Goal: Information Seeking & Learning: Check status

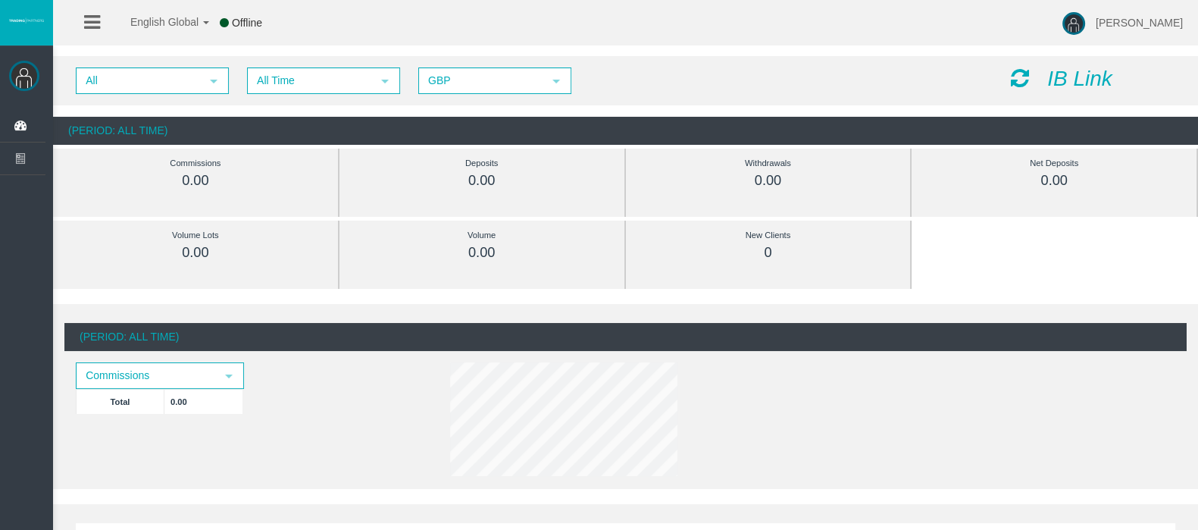
click at [93, 27] on icon at bounding box center [92, 22] width 16 height 19
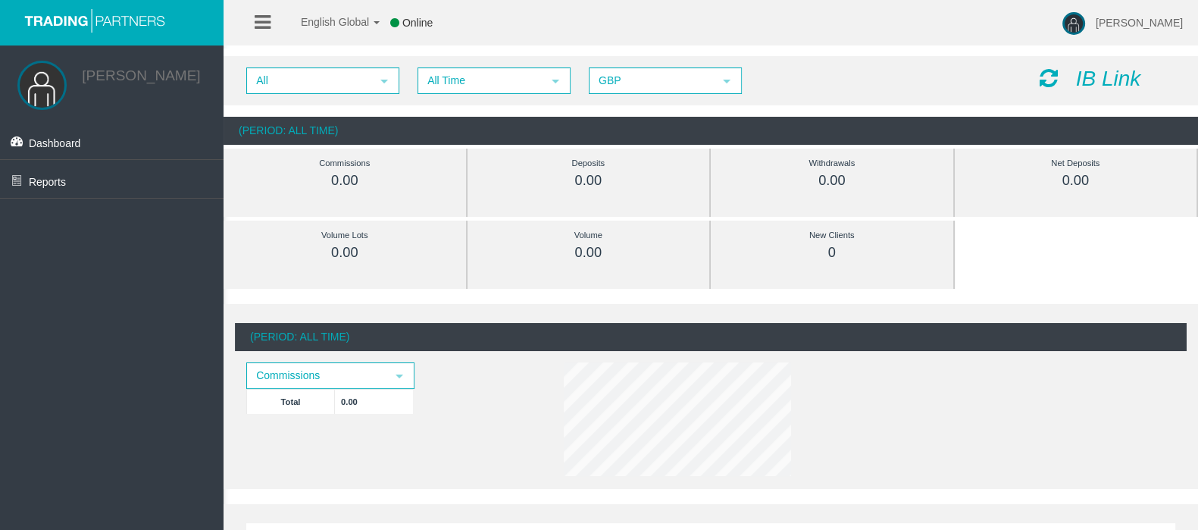
click at [43, 82] on img at bounding box center [41, 85] width 49 height 49
click at [405, 379] on span "select" at bounding box center [399, 375] width 27 height 23
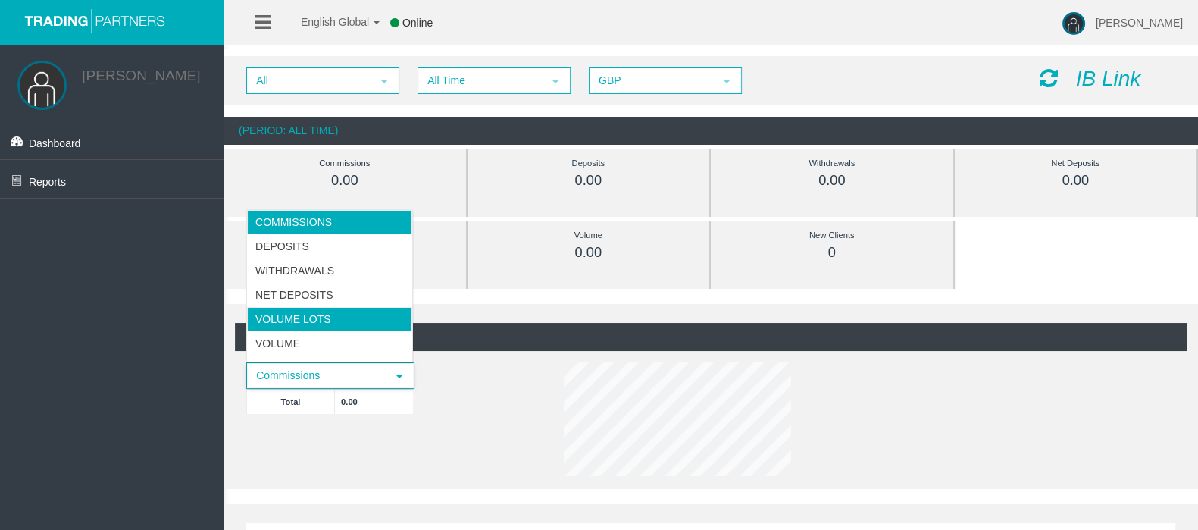
click at [326, 319] on li "Volume Lots" at bounding box center [329, 319] width 165 height 24
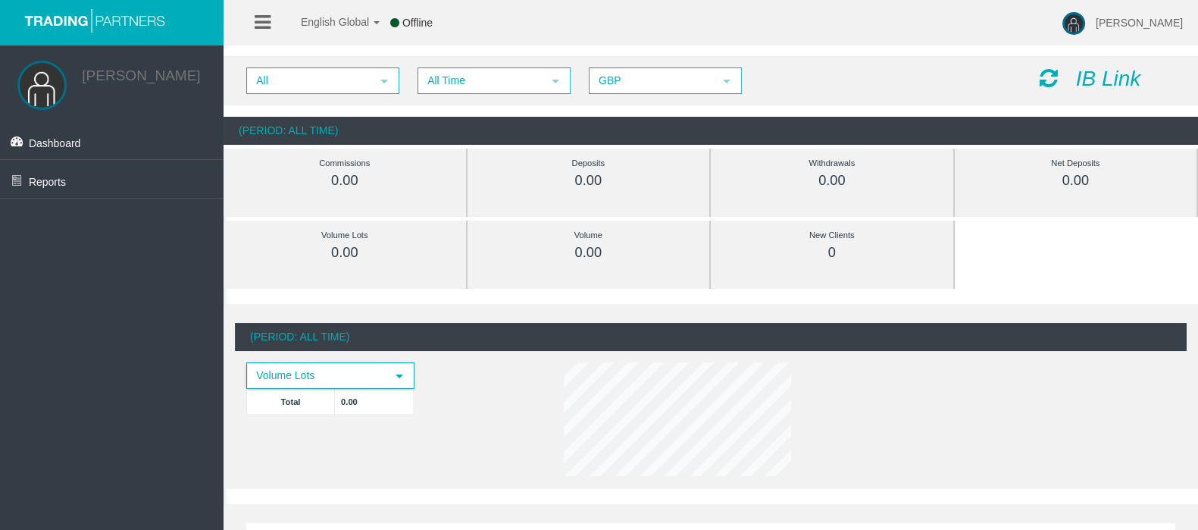
click at [461, 398] on div "Volume Lots select Total 0.00" at bounding box center [354, 395] width 238 height 67
click at [391, 383] on span "select" at bounding box center [399, 375] width 27 height 23
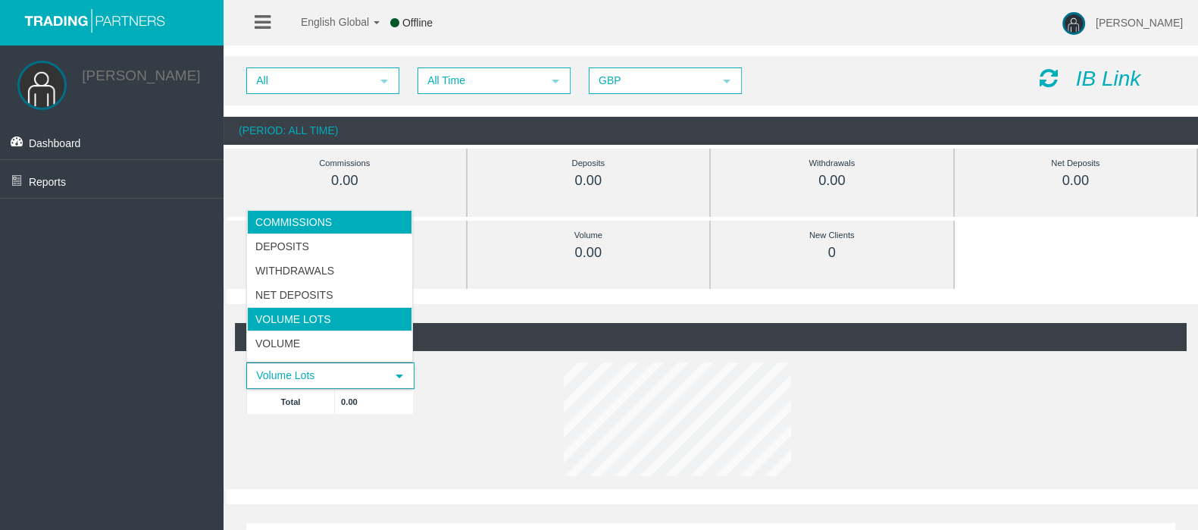
click at [320, 220] on li "Commissions" at bounding box center [329, 222] width 165 height 24
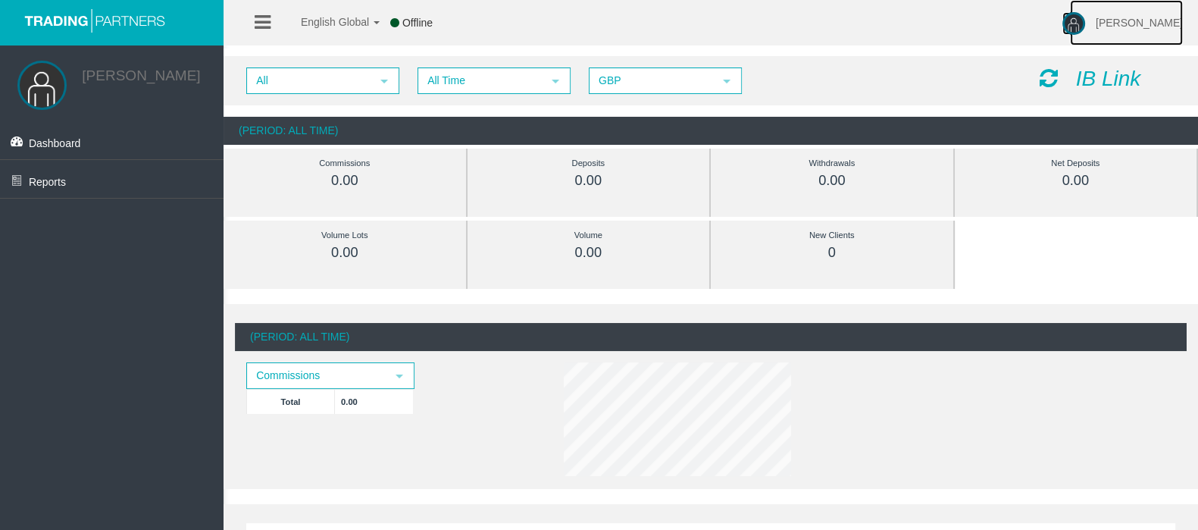
click at [1140, 20] on span "[PERSON_NAME]" at bounding box center [1139, 23] width 87 height 12
click at [1109, 57] on link "Help" at bounding box center [1134, 61] width 136 height 33
click at [262, 21] on icon at bounding box center [263, 22] width 16 height 19
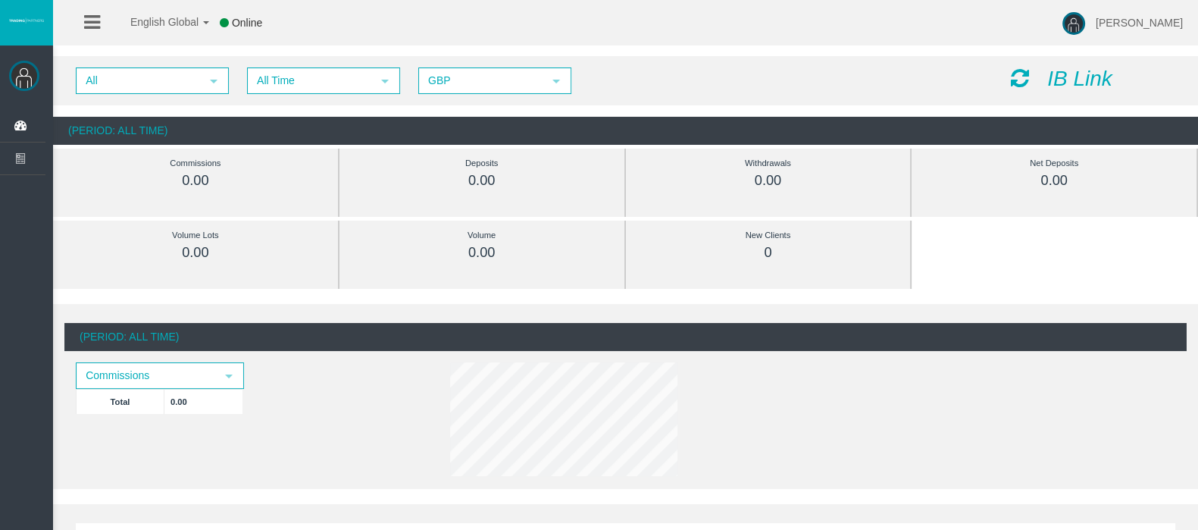
click at [95, 22] on icon at bounding box center [92, 22] width 16 height 19
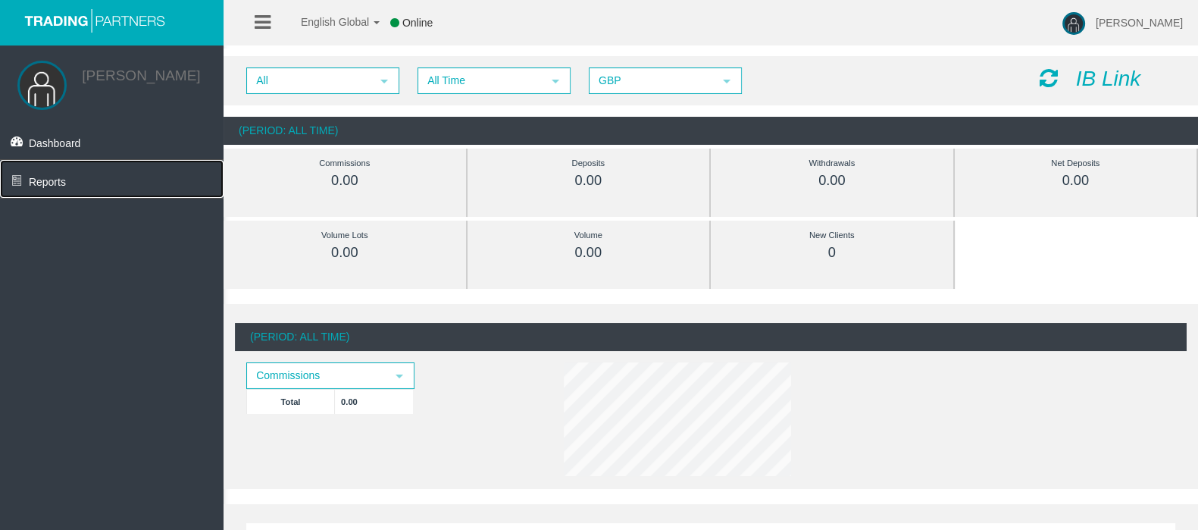
click at [67, 183] on link "Reports" at bounding box center [112, 179] width 224 height 38
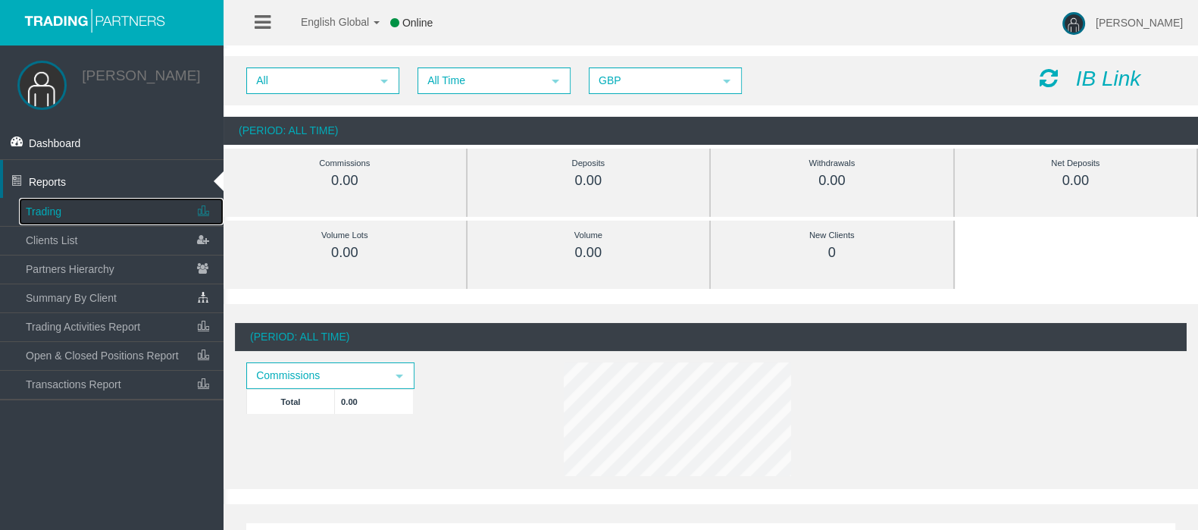
click at [62, 216] on link "Trading" at bounding box center [121, 211] width 205 height 27
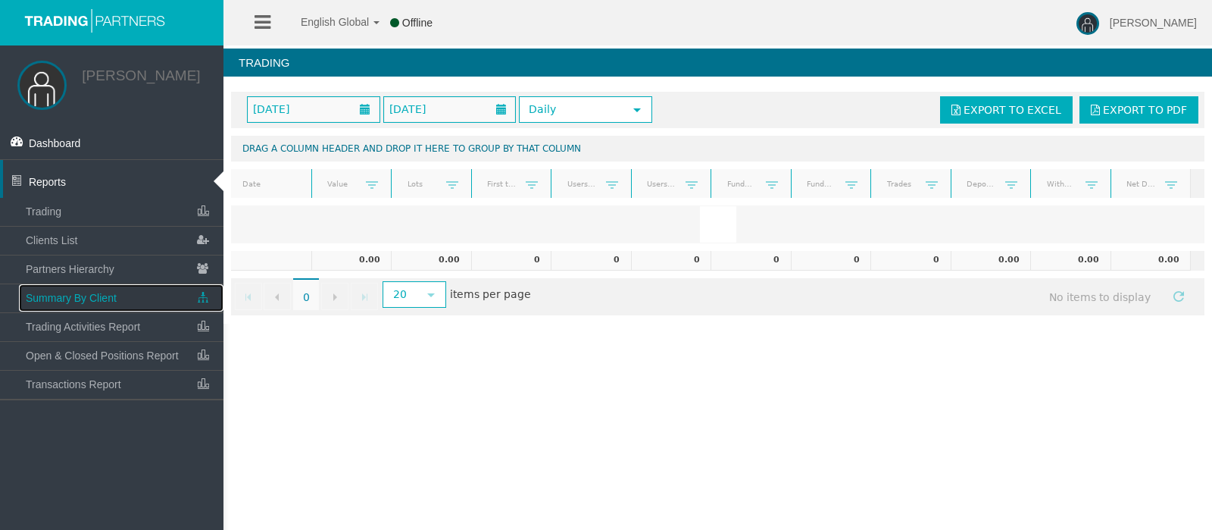
click at [81, 300] on span "Summary By Client" at bounding box center [71, 298] width 91 height 12
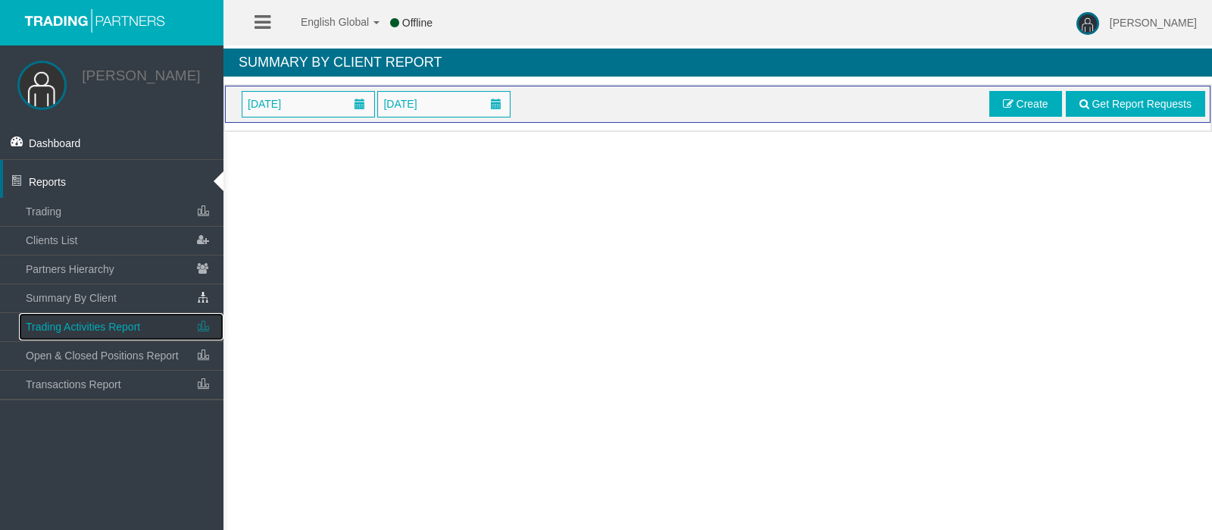
click at [86, 322] on span "Trading Activities Report" at bounding box center [83, 327] width 114 height 12
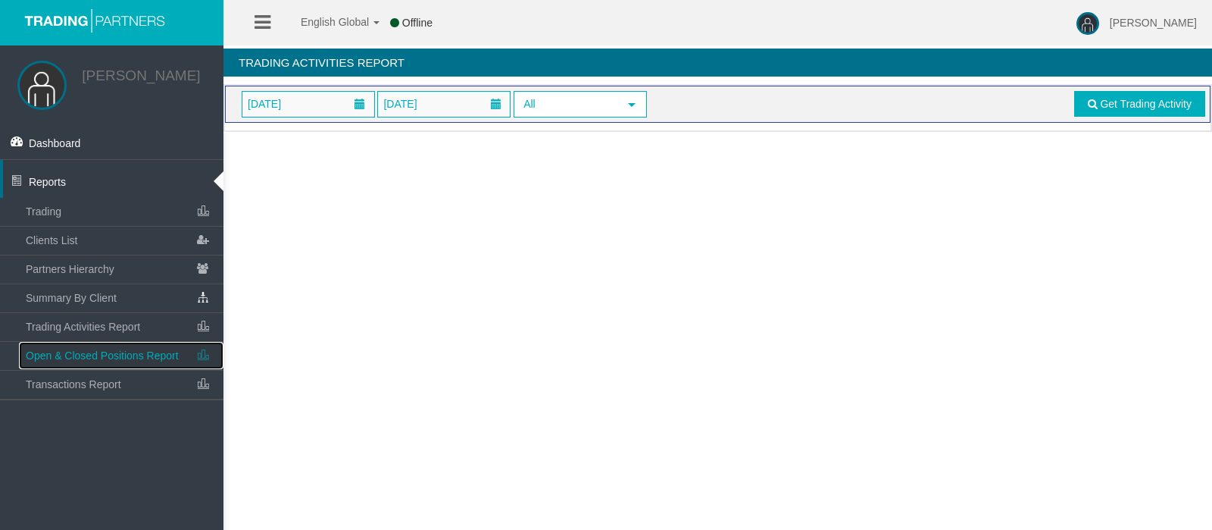
click at [91, 358] on span "Open & Closed Positions Report" at bounding box center [102, 355] width 153 height 12
click at [1131, 111] on link "Get Positions" at bounding box center [1154, 104] width 103 height 26
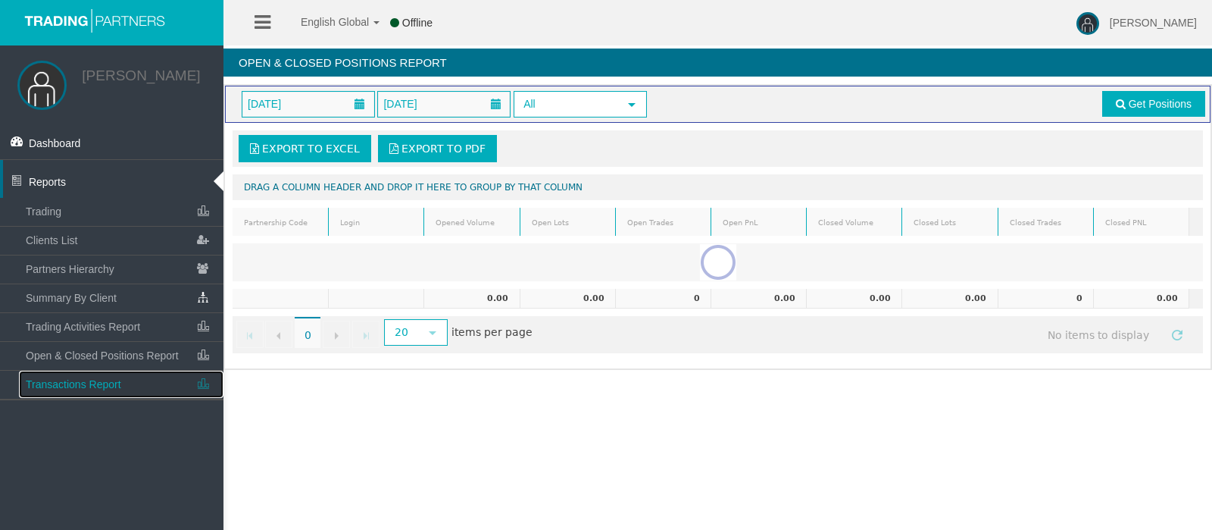
click at [114, 383] on span "Transactions Report" at bounding box center [73, 384] width 95 height 12
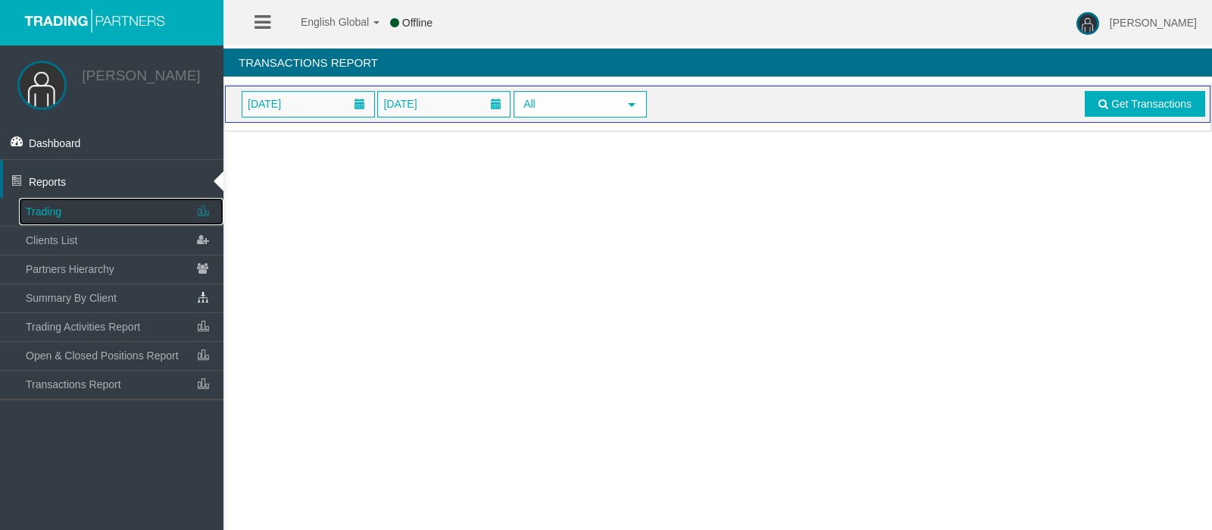
click at [69, 208] on link "Trading" at bounding box center [121, 211] width 205 height 27
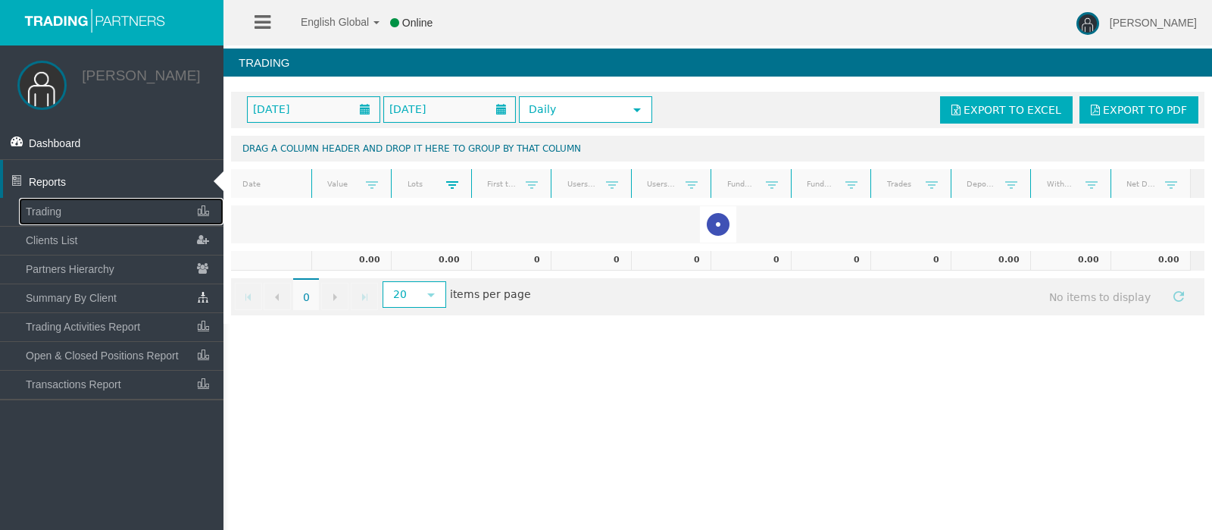
click at [447, 180] on span at bounding box center [452, 185] width 12 height 12
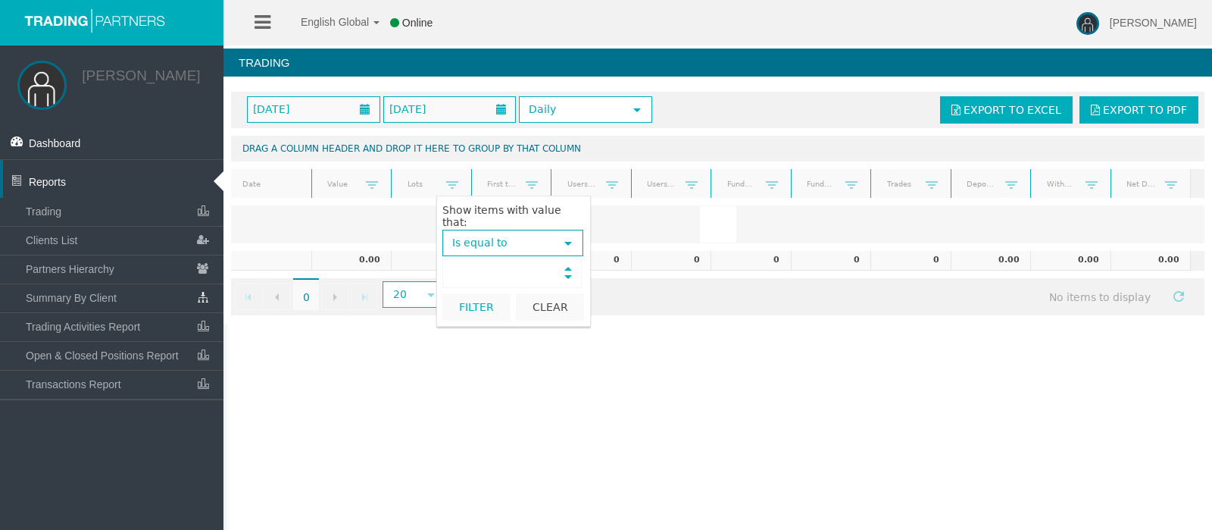
click at [540, 261] on span "Increase value Decrease value" at bounding box center [513, 273] width 140 height 30
click at [552, 402] on div "English Global 简体中文 English Global 日本語 한국어 Online [PERSON_NAME] Help Log Out [P…" at bounding box center [606, 265] width 1212 height 530
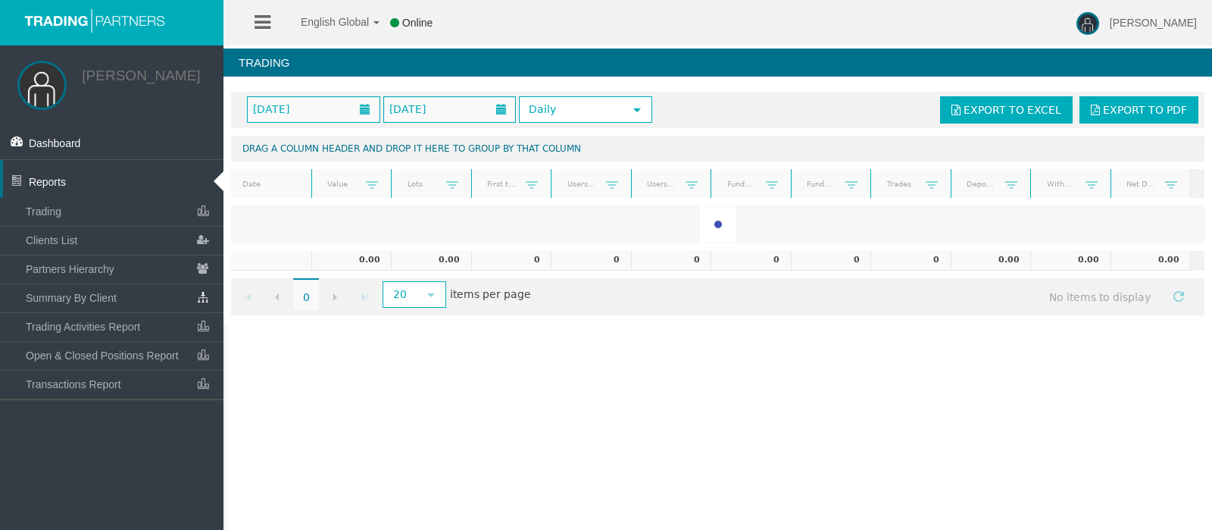
click at [740, 184] on link "Funded accouns" at bounding box center [742, 184] width 48 height 20
click at [759, 184] on link at bounding box center [771, 185] width 25 height 22
click at [665, 388] on div "English Global 简体中文 English Global 日本語 한국어 Online [PERSON_NAME] Help Log Out [P…" at bounding box center [606, 265] width 1212 height 530
click at [1143, 22] on span "[PERSON_NAME]" at bounding box center [1153, 23] width 87 height 12
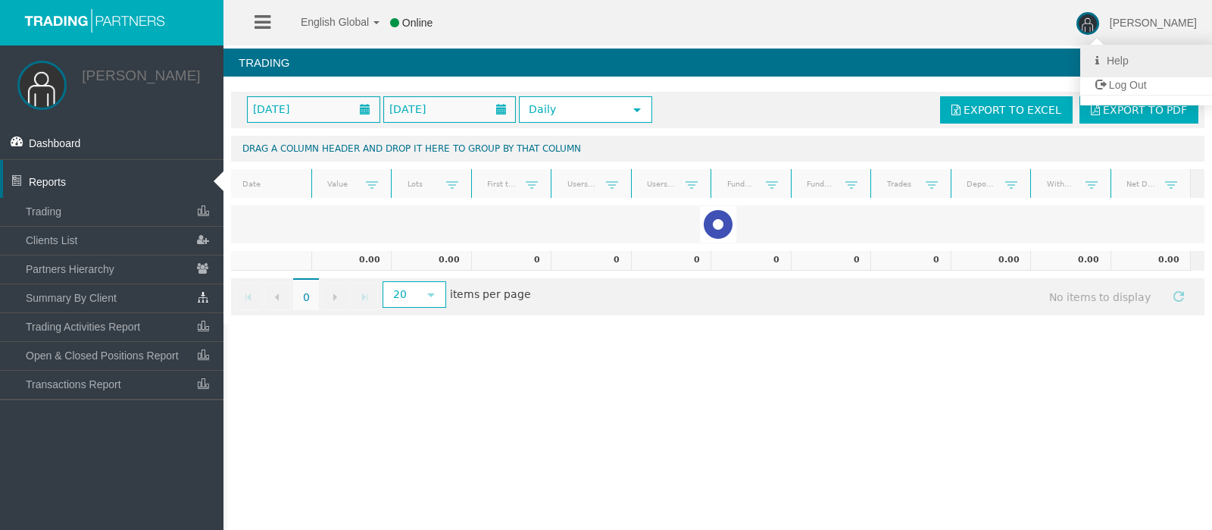
click at [1132, 58] on link "Help" at bounding box center [1149, 61] width 136 height 33
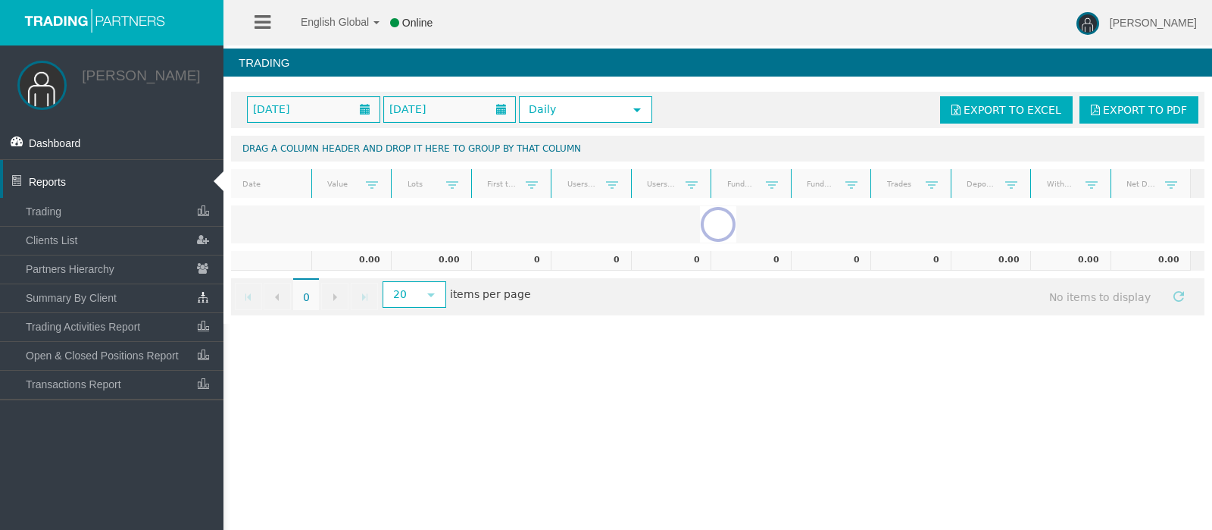
drag, startPoint x: 432, startPoint y: 9, endPoint x: 678, endPoint y: 391, distance: 454.4
click at [678, 391] on div "English Global 简体中文 English Global 日本語 한국어 Online [PERSON_NAME] Help Log Out [P…" at bounding box center [606, 265] width 1212 height 530
